Goal: Information Seeking & Learning: Learn about a topic

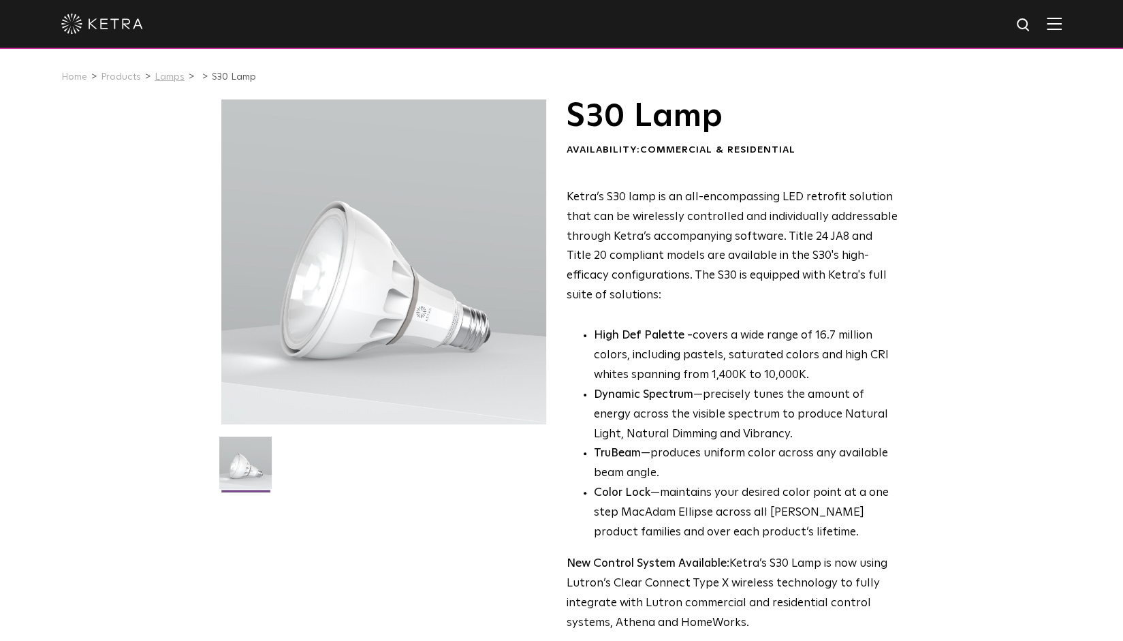
click at [168, 76] on link "Lamps" at bounding box center [170, 77] width 30 height 10
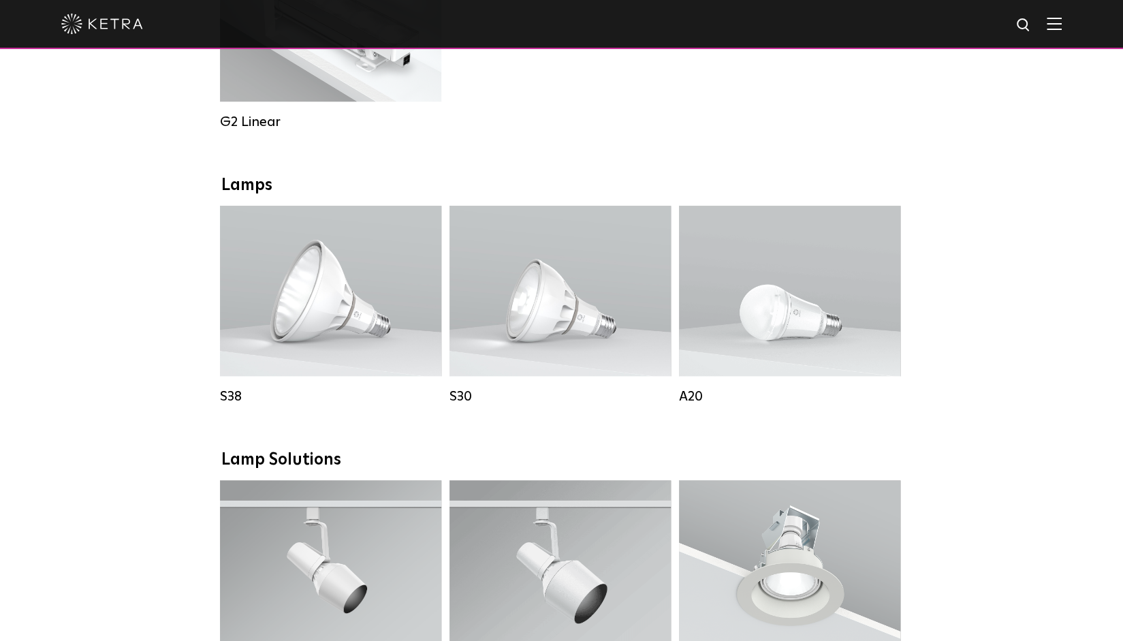
scroll to position [864, 0]
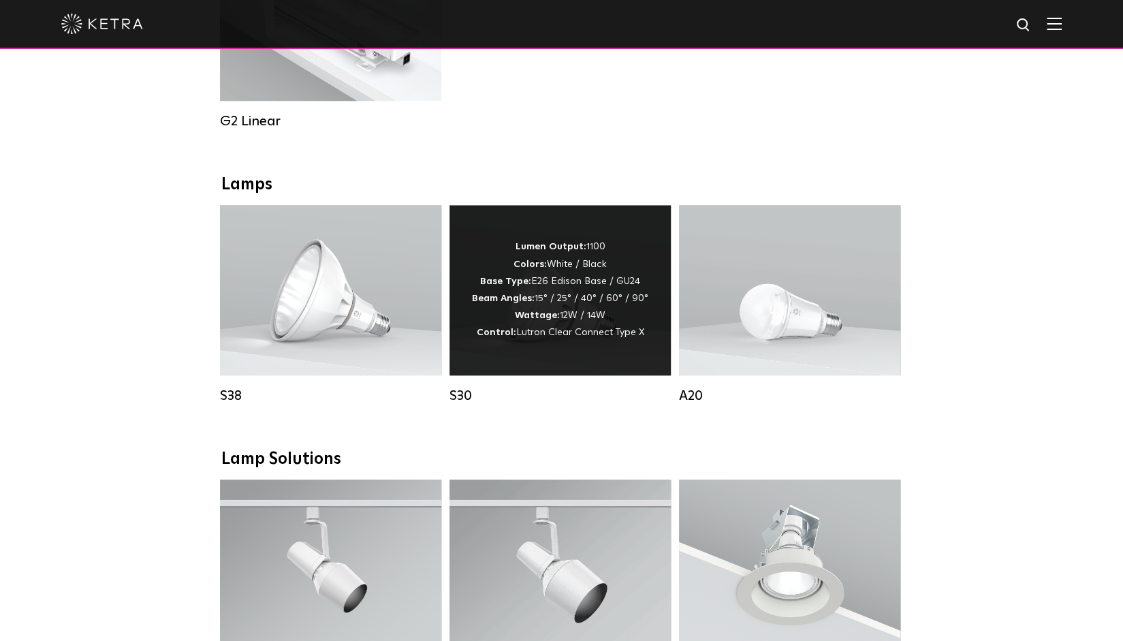
click at [520, 337] on span "Lutron Clear Connect Type X" at bounding box center [580, 333] width 128 height 10
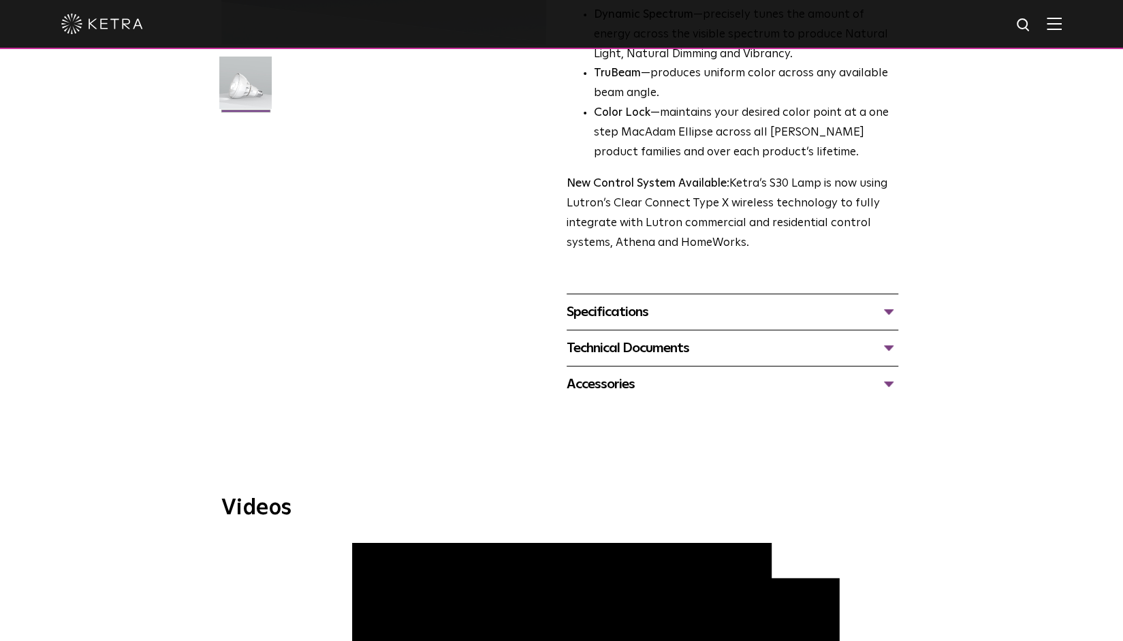
scroll to position [477, 0]
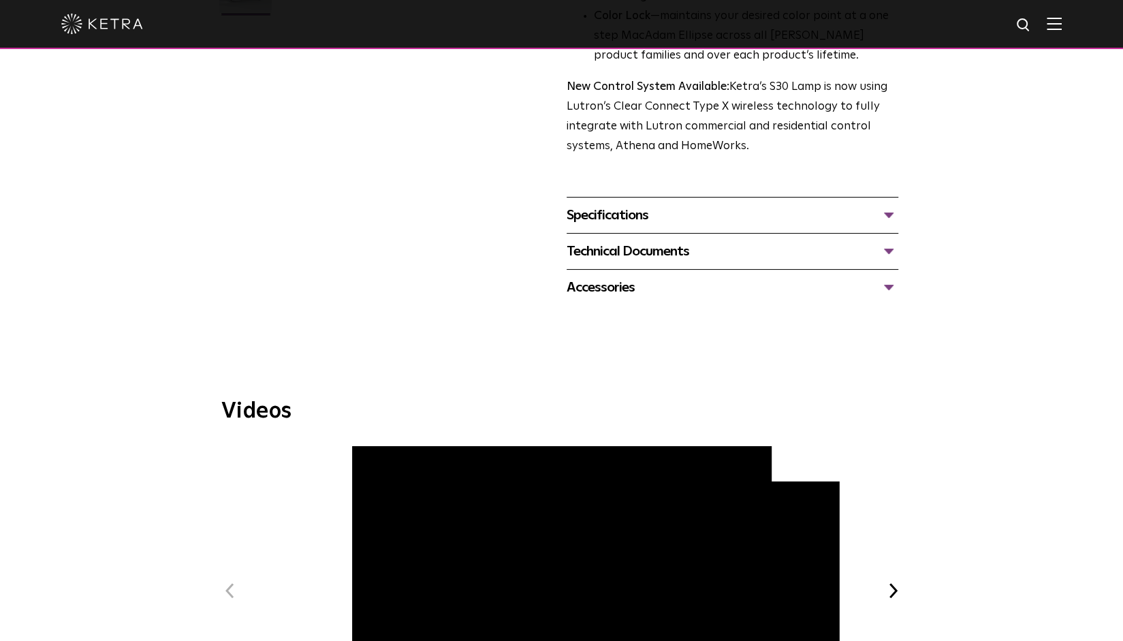
click at [584, 219] on div "Specifications" at bounding box center [733, 215] width 332 height 22
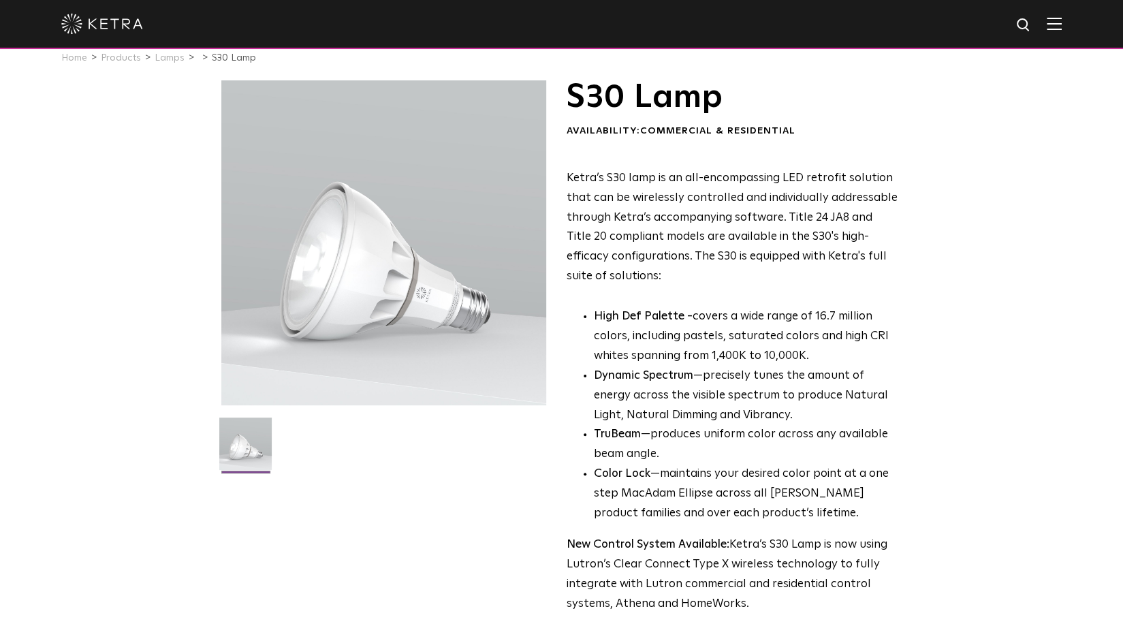
scroll to position [0, 0]
